Goal: Navigation & Orientation: Find specific page/section

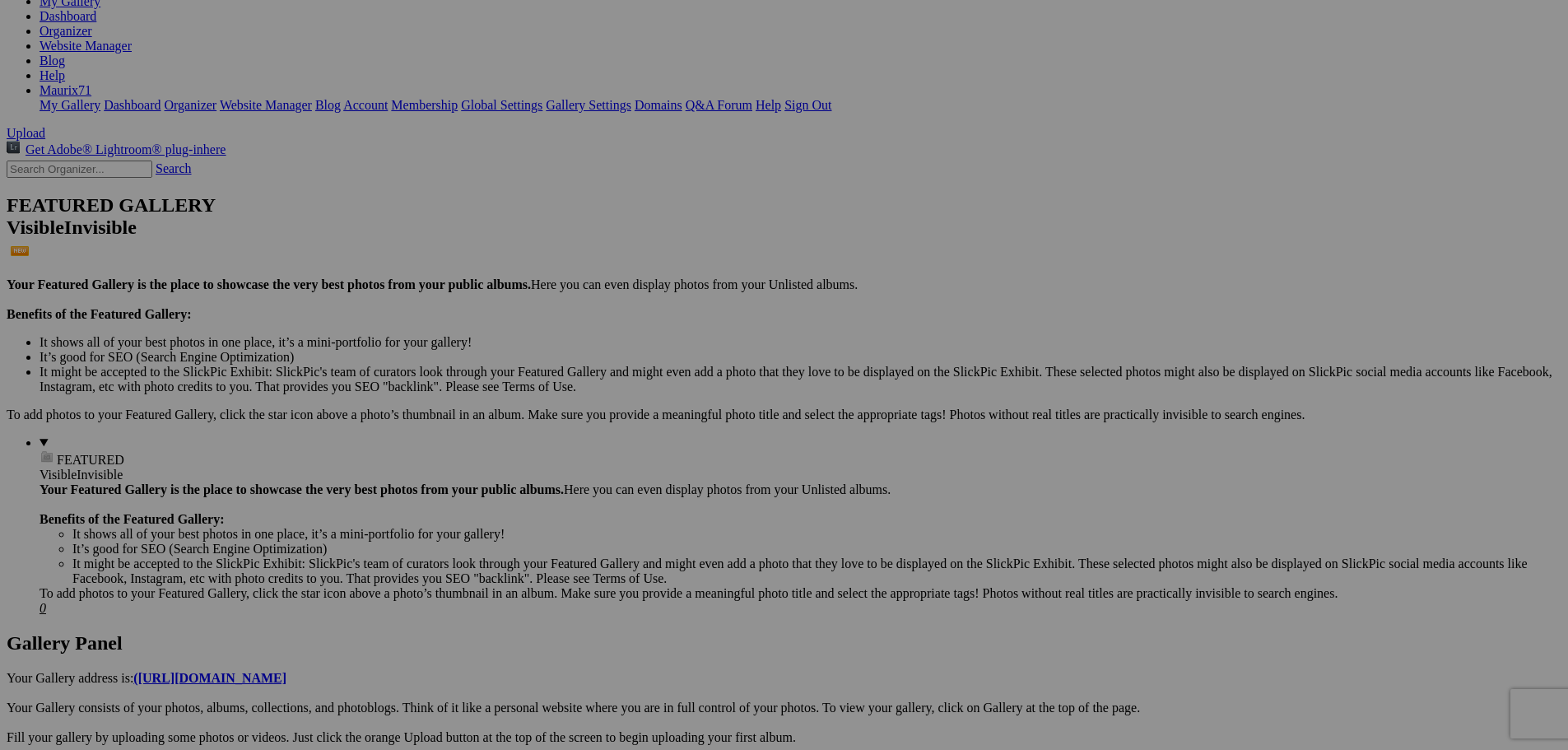
scroll to position [577, 0]
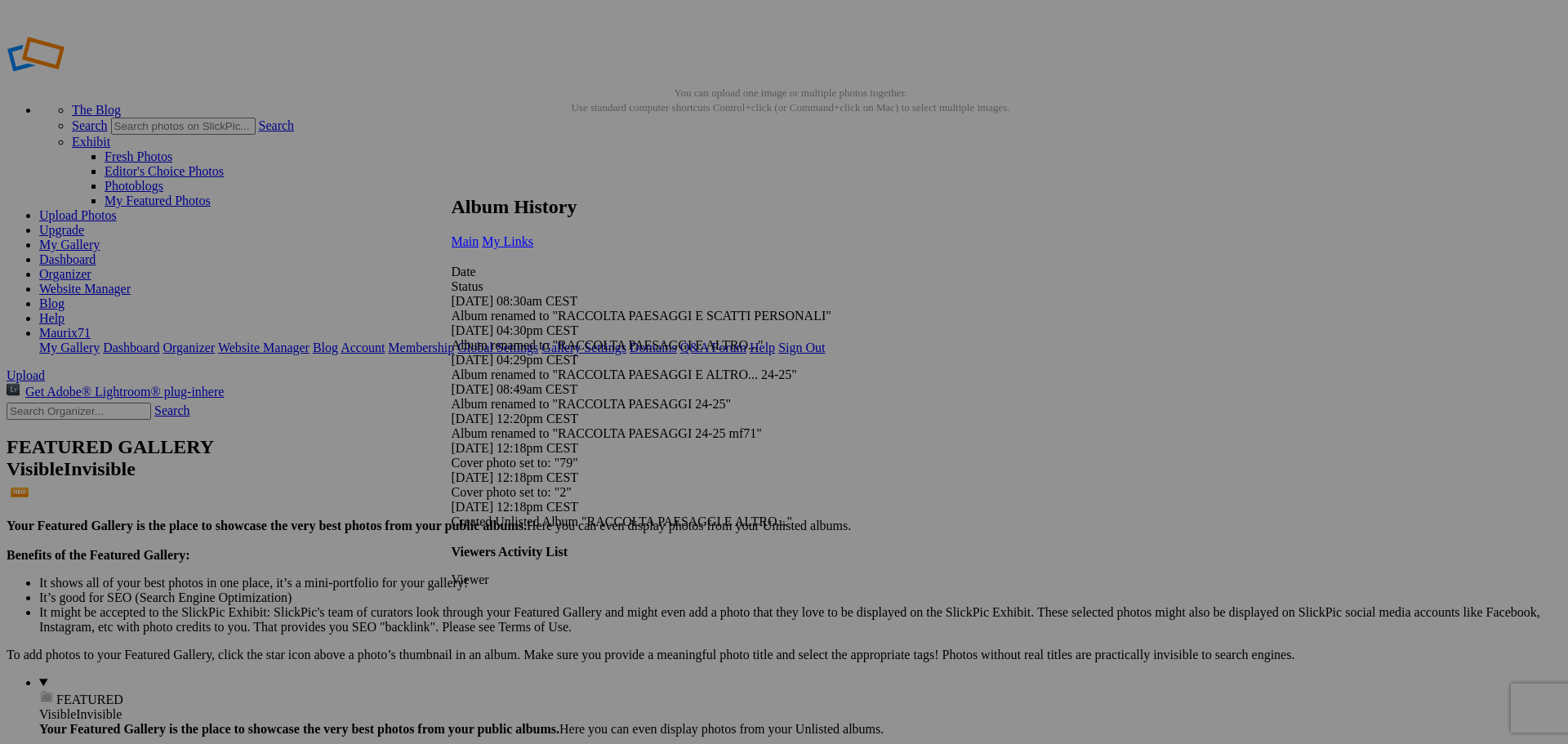
click at [533, 234] on link "My Links" at bounding box center [507, 241] width 51 height 13
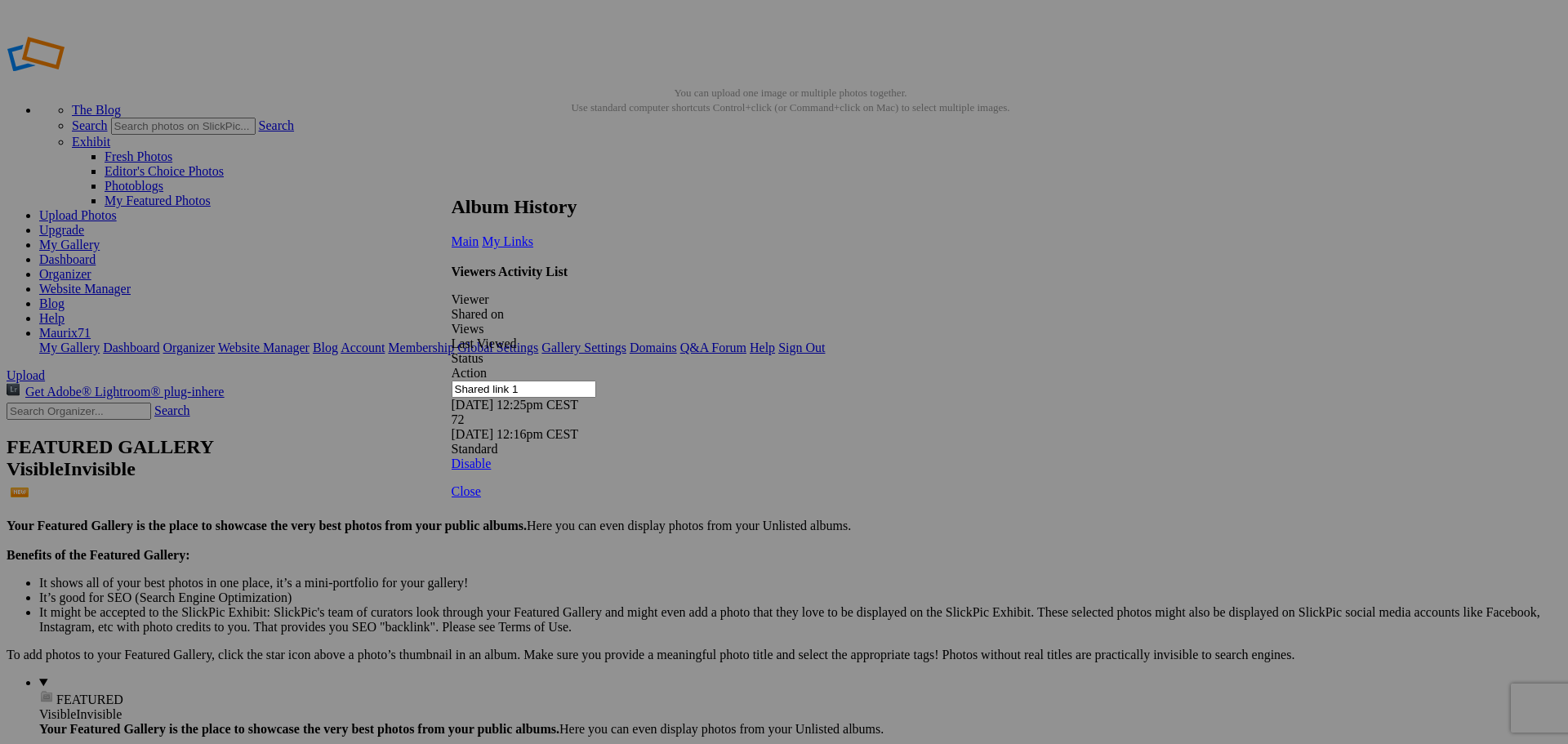
click at [452, 180] on link at bounding box center [452, 180] width 0 height 0
